Goal: Use online tool/utility

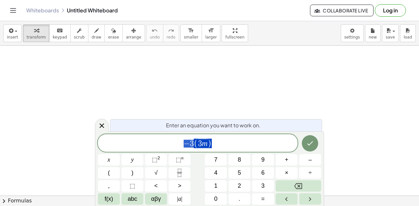
drag, startPoint x: 233, startPoint y: 146, endPoint x: 169, endPoint y: 134, distance: 64.2
click at [169, 133] on div "**********" at bounding box center [209, 169] width 229 height 75
click at [314, 147] on button "Done" at bounding box center [310, 143] width 16 height 16
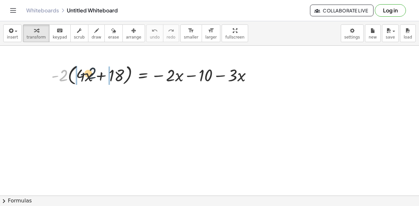
drag, startPoint x: 62, startPoint y: 75, endPoint x: 92, endPoint y: 73, distance: 29.8
click at [92, 73] on div at bounding box center [154, 74] width 212 height 25
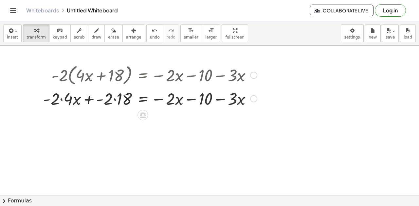
click at [62, 99] on div at bounding box center [150, 98] width 220 height 22
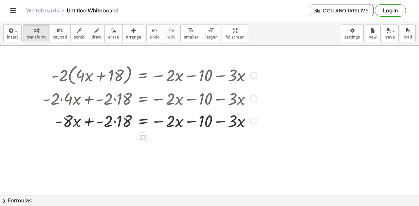
drag, startPoint x: 114, startPoint y: 123, endPoint x: 151, endPoint y: 103, distance: 41.7
click at [114, 123] on div at bounding box center [150, 120] width 220 height 22
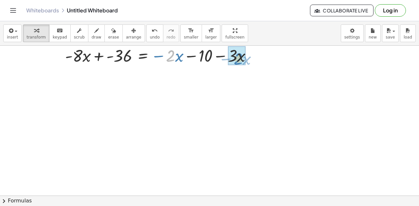
drag, startPoint x: 204, startPoint y: 62, endPoint x: 242, endPoint y: 60, distance: 38.3
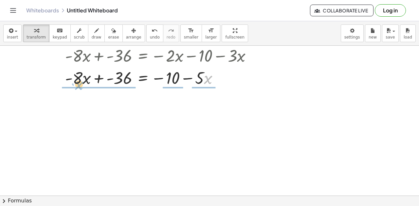
drag, startPoint x: 193, startPoint y: 81, endPoint x: 76, endPoint y: 83, distance: 117.1
click at [76, 83] on div at bounding box center [150, 77] width 220 height 22
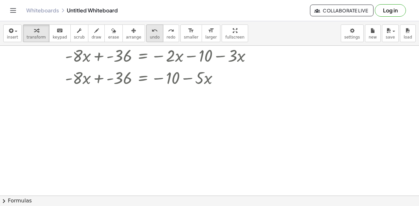
click at [150, 38] on span "undo" at bounding box center [155, 37] width 10 height 5
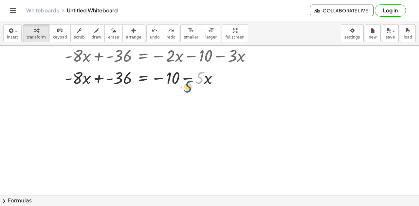
drag, startPoint x: 198, startPoint y: 78, endPoint x: 198, endPoint y: 81, distance: 3.9
click at [198, 81] on div at bounding box center [142, 77] width 229 height 22
click at [200, 79] on div at bounding box center [142, 77] width 229 height 22
drag, startPoint x: 192, startPoint y: 79, endPoint x: 67, endPoint y: 78, distance: 125.3
click at [67, 78] on div at bounding box center [142, 77] width 229 height 22
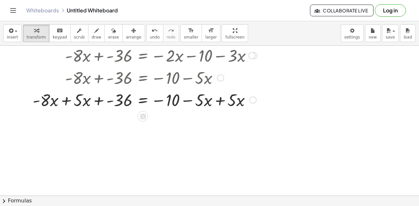
click at [220, 101] on div at bounding box center [144, 99] width 231 height 22
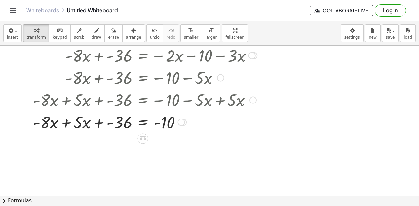
click at [65, 123] on div at bounding box center [144, 122] width 231 height 22
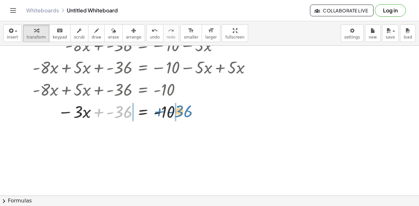
drag, startPoint x: 109, startPoint y: 114, endPoint x: 170, endPoint y: 113, distance: 60.5
click at [170, 113] on div at bounding box center [144, 111] width 231 height 22
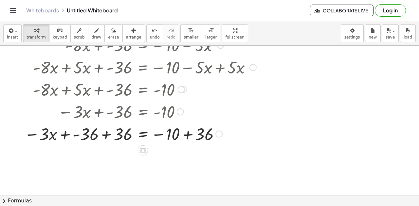
click at [107, 134] on div at bounding box center [140, 133] width 239 height 22
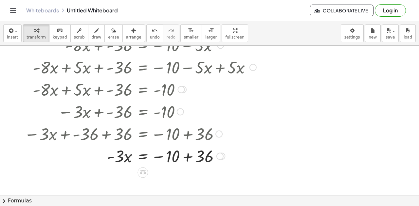
click at [188, 154] on div at bounding box center [140, 156] width 239 height 22
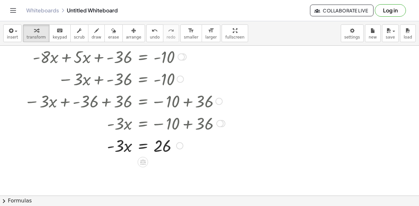
scroll to position [0, 0]
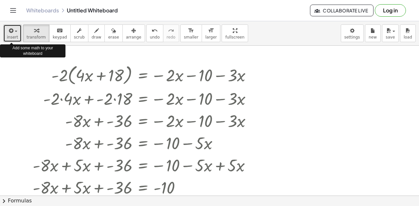
click at [11, 36] on span "insert" at bounding box center [12, 37] width 11 height 5
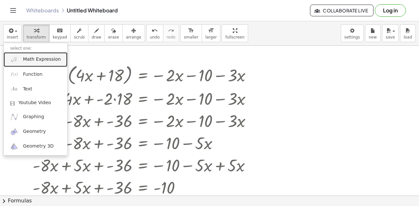
click at [26, 61] on span "Math Expression" at bounding box center [42, 59] width 38 height 7
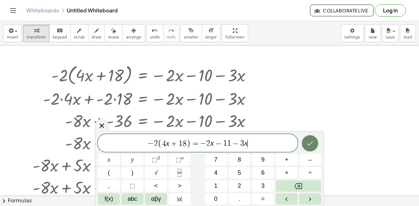
click at [313, 146] on icon "Done" at bounding box center [310, 144] width 8 height 8
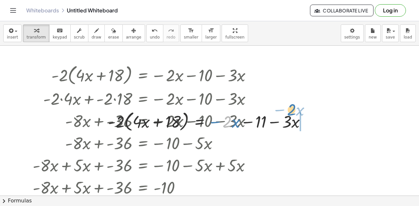
drag, startPoint x: 226, startPoint y: 124, endPoint x: 278, endPoint y: 115, distance: 53.1
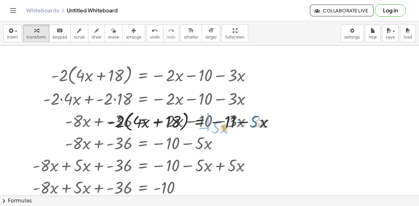
drag, startPoint x: 278, startPoint y: 115, endPoint x: 240, endPoint y: 121, distance: 38.4
click at [240, 121] on div at bounding box center [193, 121] width 176 height 25
click at [150, 35] on span "undo" at bounding box center [155, 37] width 10 height 5
click at [92, 84] on div at bounding box center [140, 74] width 239 height 25
click at [74, 36] on span "scrub" at bounding box center [79, 37] width 11 height 5
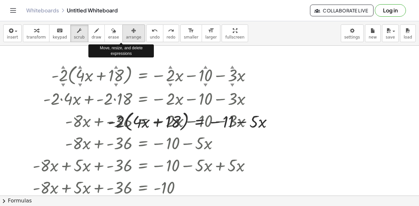
click at [126, 36] on span "arrange" at bounding box center [133, 37] width 15 height 5
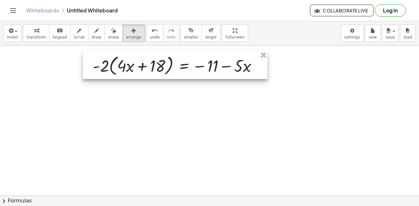
drag, startPoint x: 191, startPoint y: 123, endPoint x: 175, endPoint y: 67, distance: 58.0
click at [175, 67] on div at bounding box center [175, 65] width 185 height 28
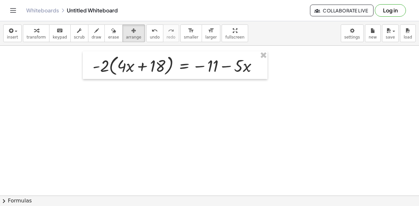
drag, startPoint x: 211, startPoint y: 102, endPoint x: 178, endPoint y: 74, distance: 43.0
click at [211, 101] on div at bounding box center [209, 196] width 419 height 301
click at [32, 36] on span "transform" at bounding box center [35, 37] width 19 height 5
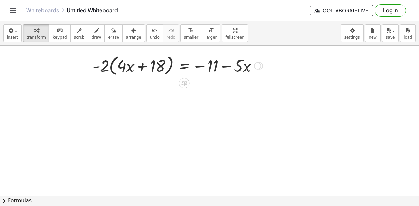
click at [216, 67] on div at bounding box center [177, 65] width 176 height 25
click at [128, 68] on div at bounding box center [177, 65] width 176 height 25
